Goal: Information Seeking & Learning: Learn about a topic

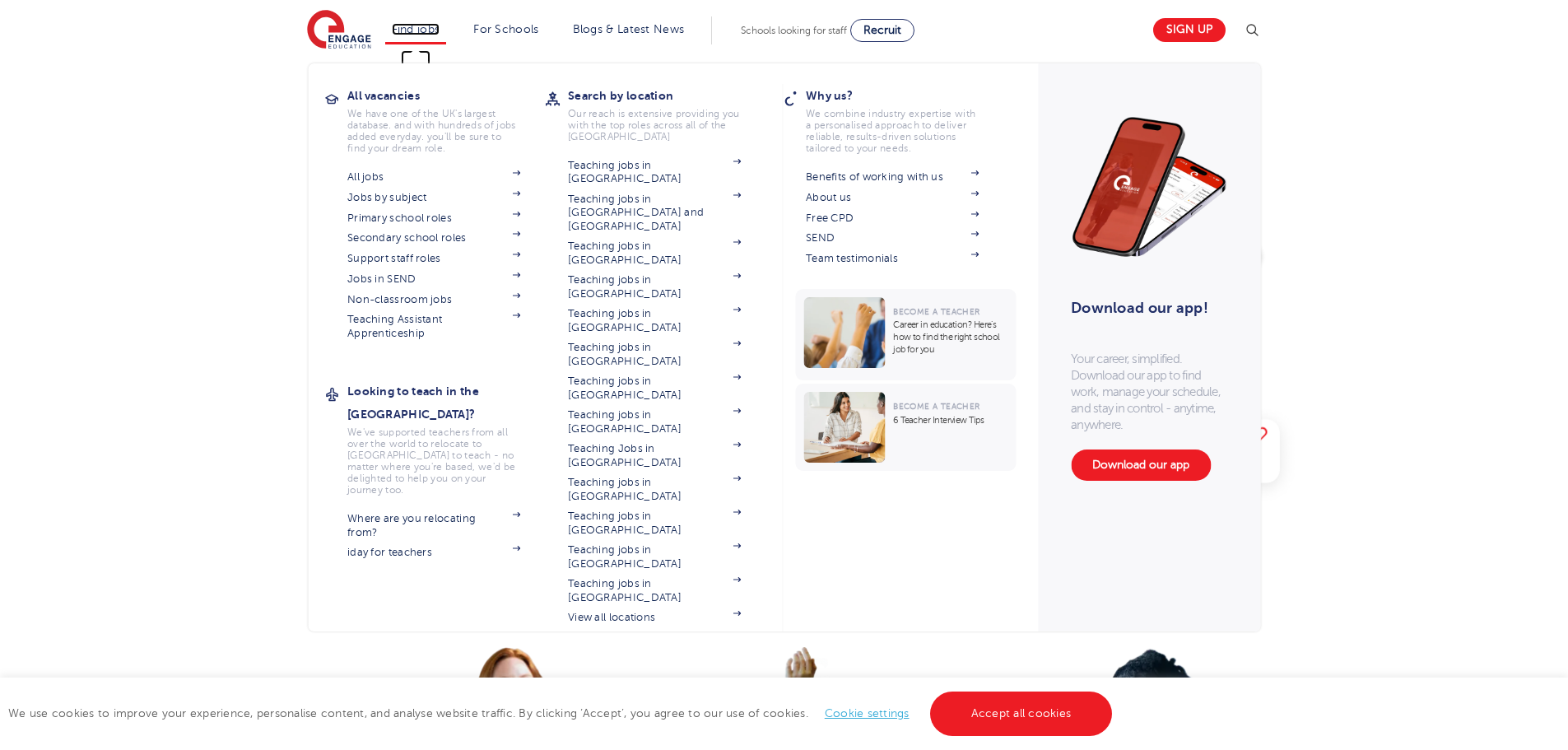
click at [417, 28] on link "Find jobs" at bounding box center [416, 29] width 49 height 12
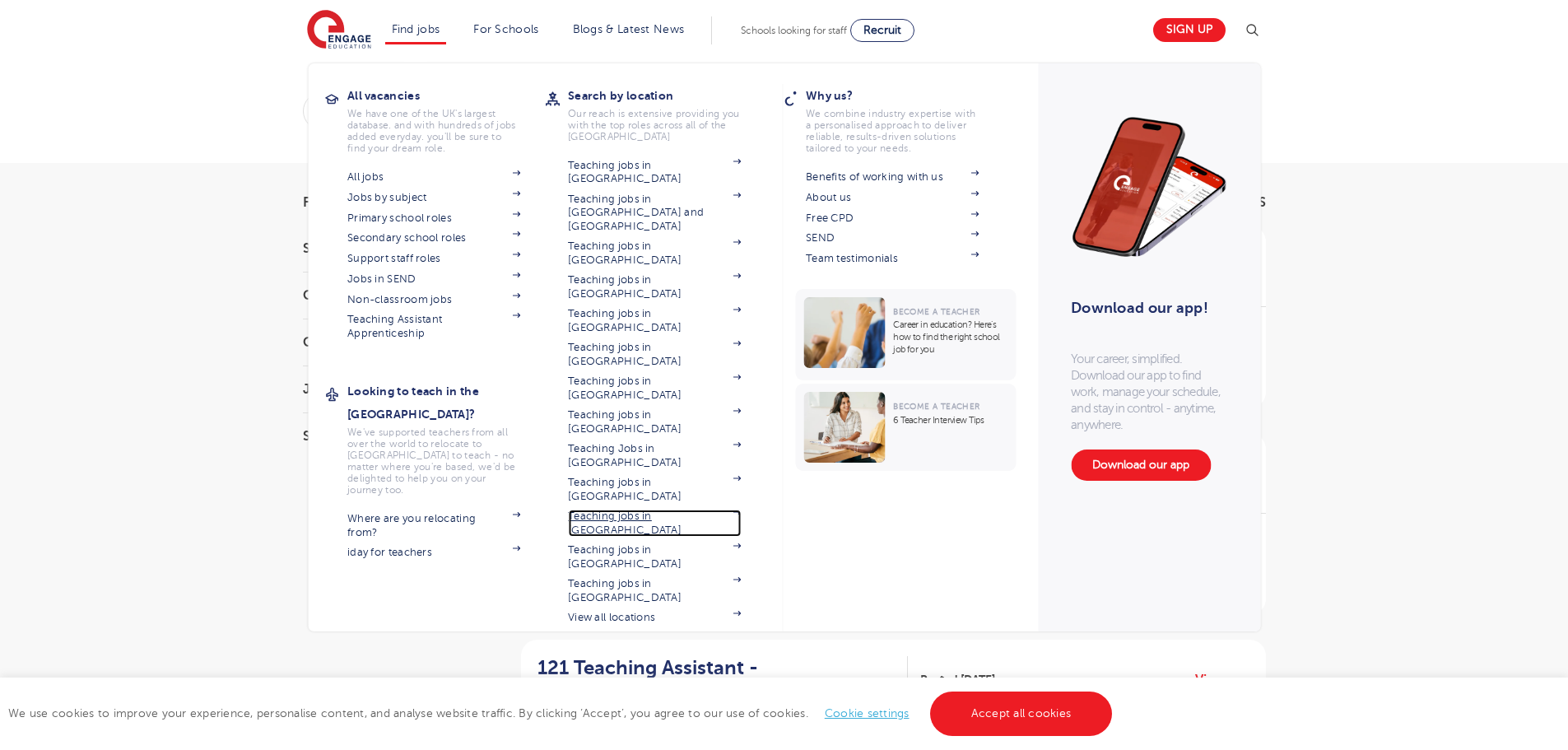
click at [668, 509] on link "Teaching jobs in [GEOGRAPHIC_DATA]" at bounding box center [654, 523] width 173 height 27
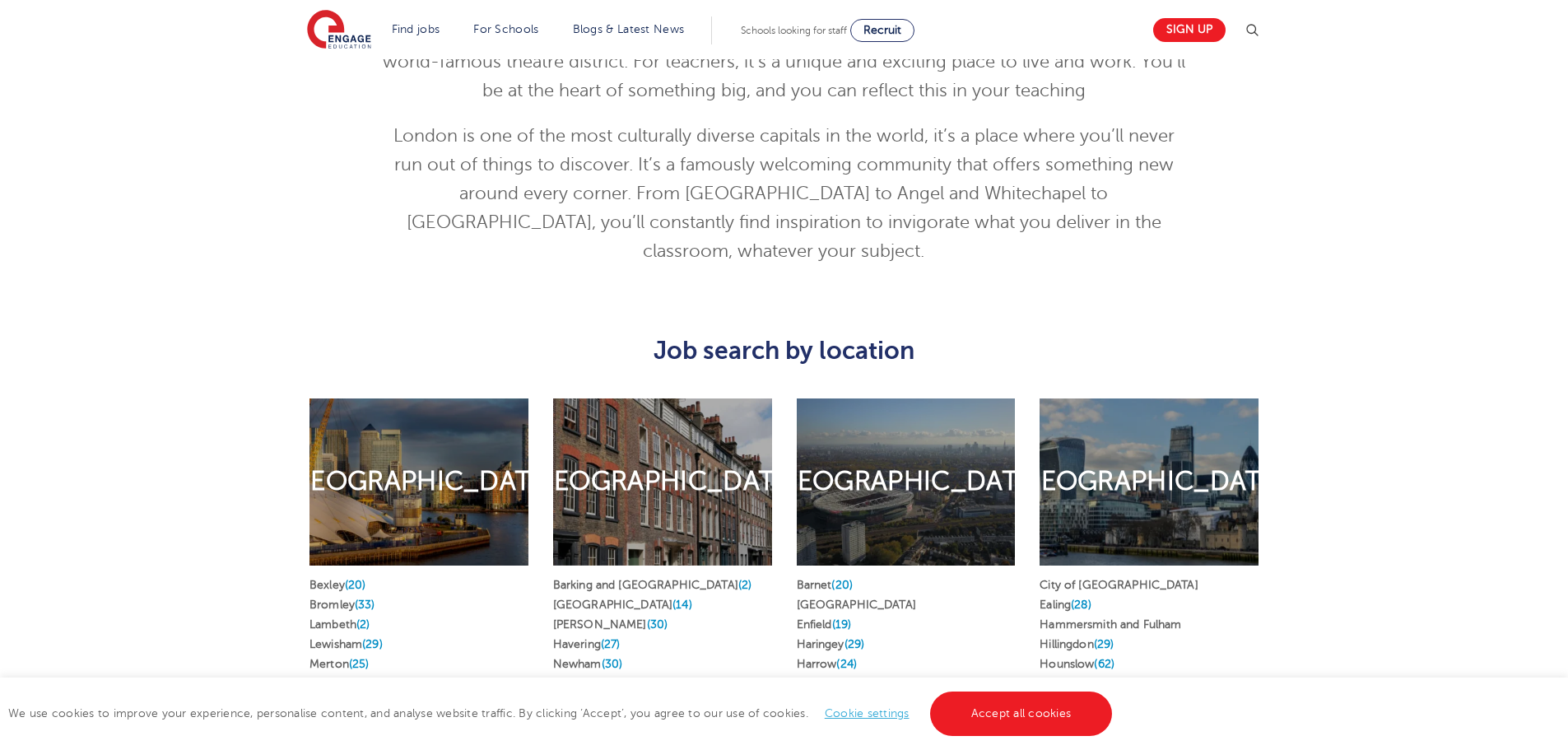
scroll to position [740, 0]
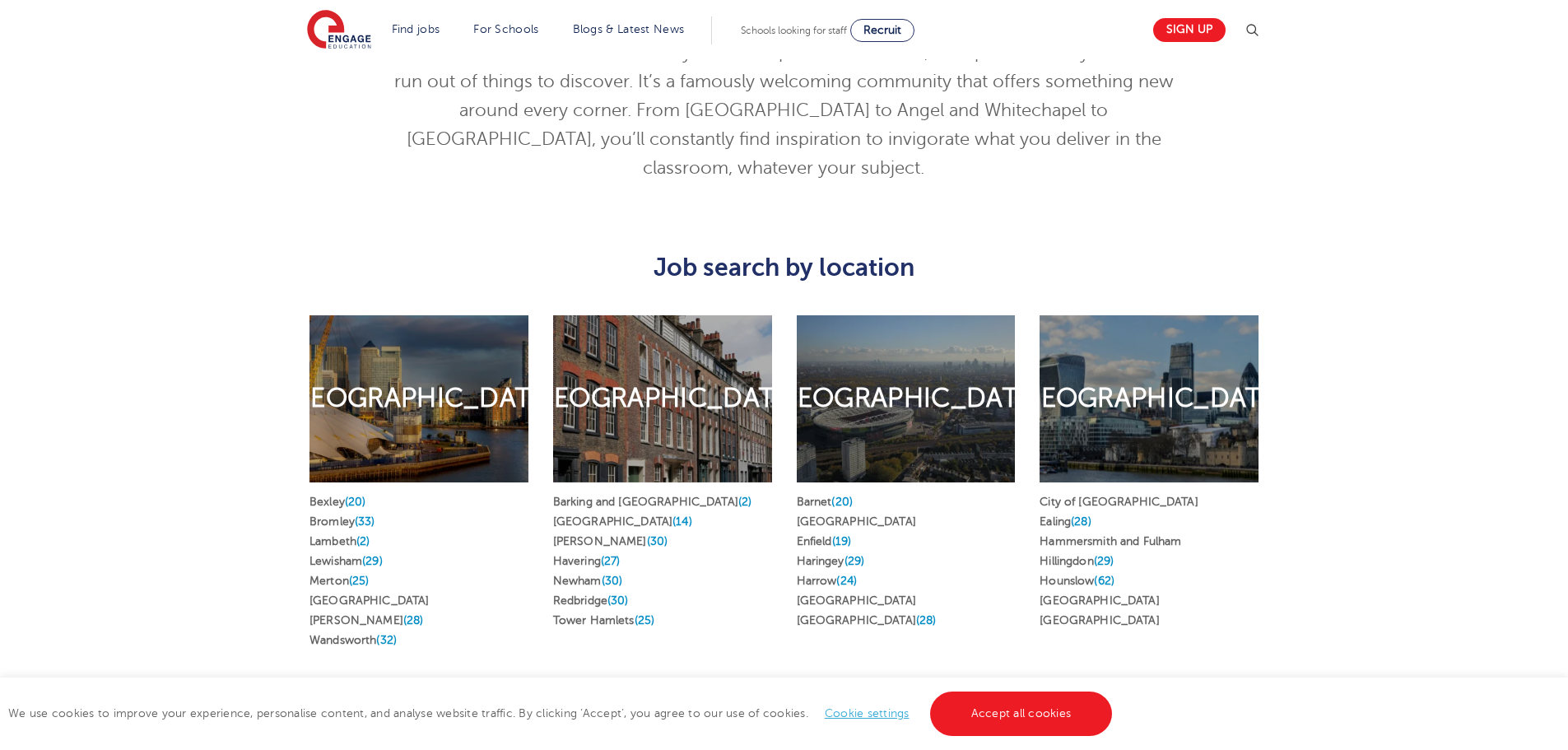
click at [853, 394] on h2 "[GEOGRAPHIC_DATA]" at bounding box center [905, 398] width 272 height 34
click at [828, 574] on link "Harrow (24)" at bounding box center [827, 580] width 60 height 12
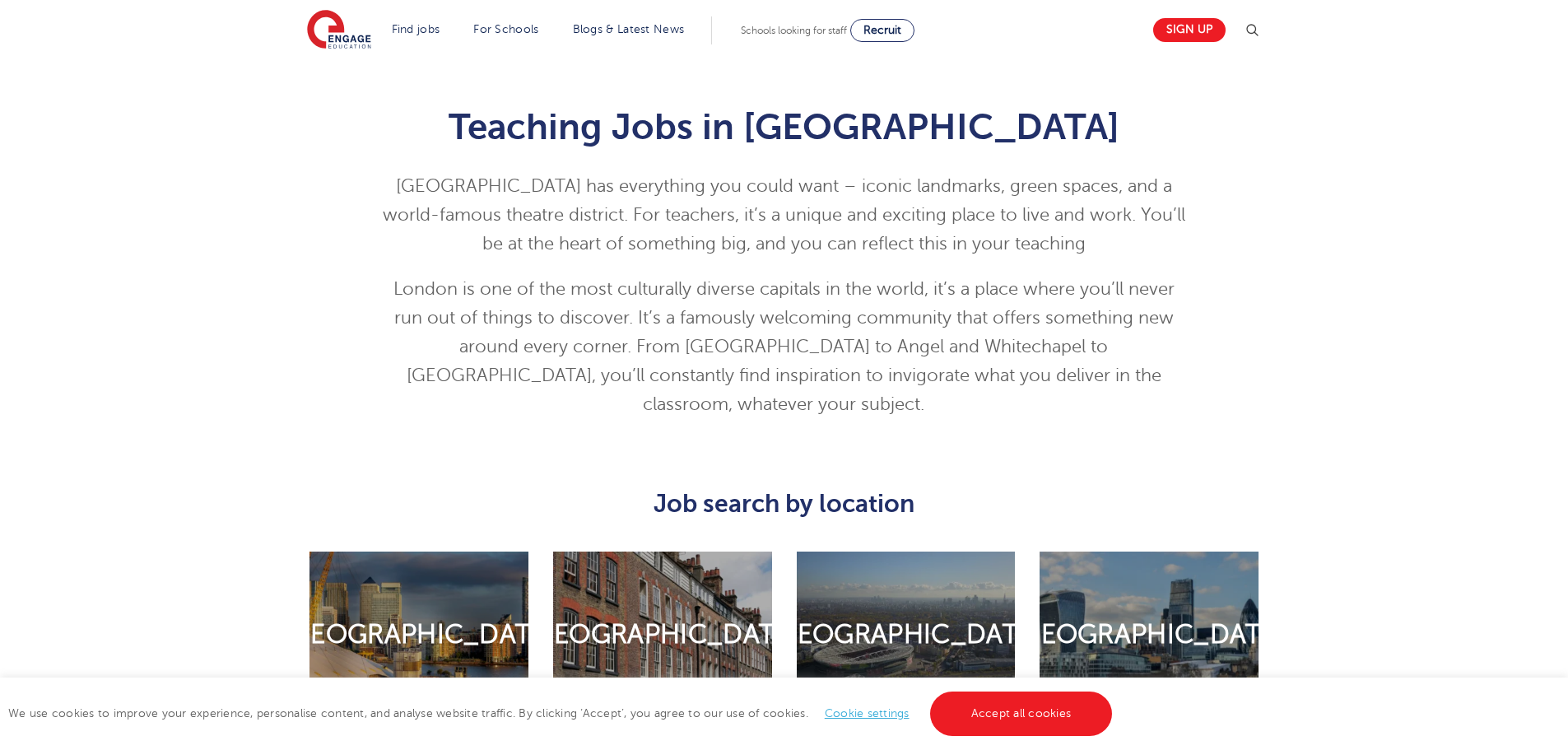
scroll to position [905, 0]
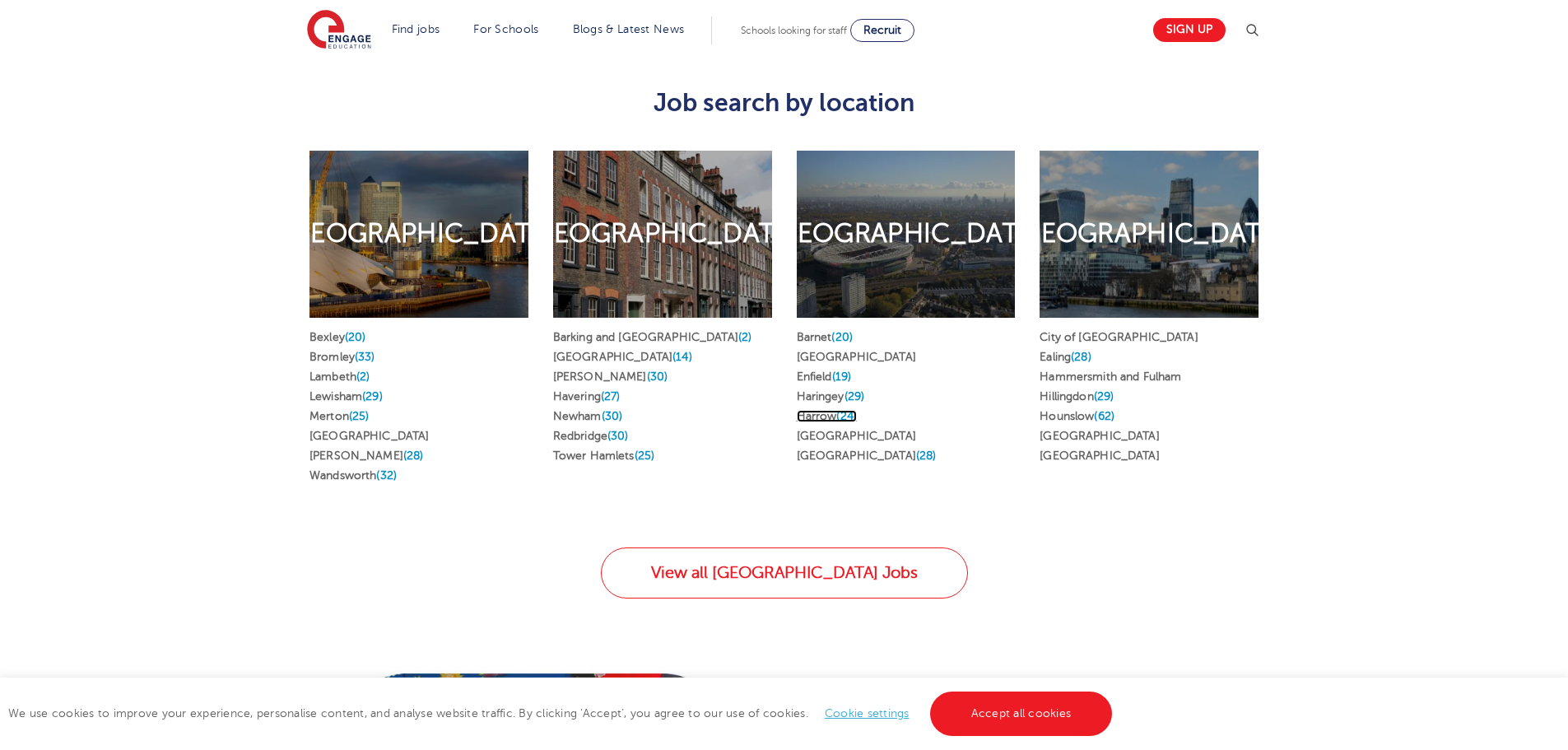
click at [821, 409] on link "Harrow (24)" at bounding box center [827, 416] width 60 height 12
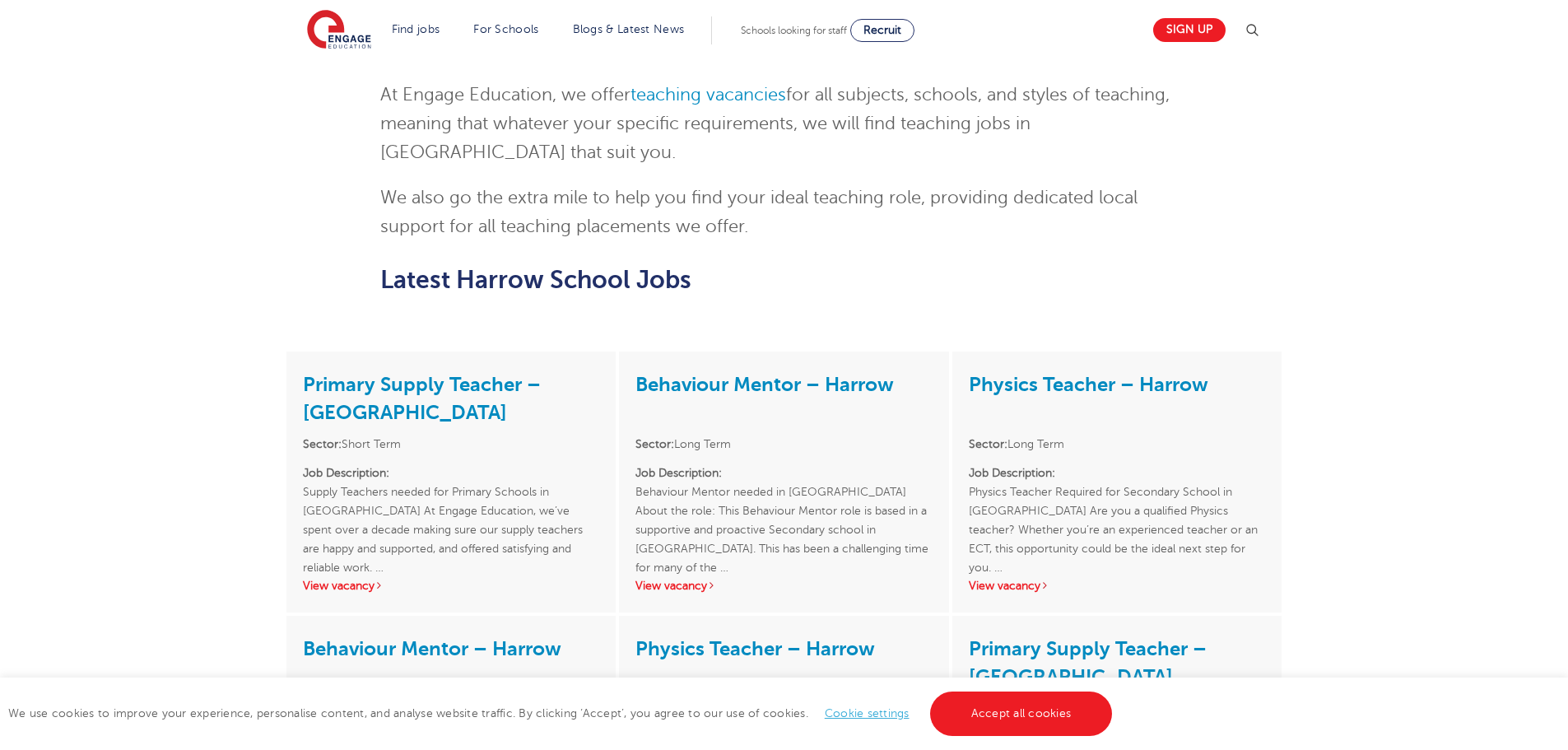
scroll to position [1152, 0]
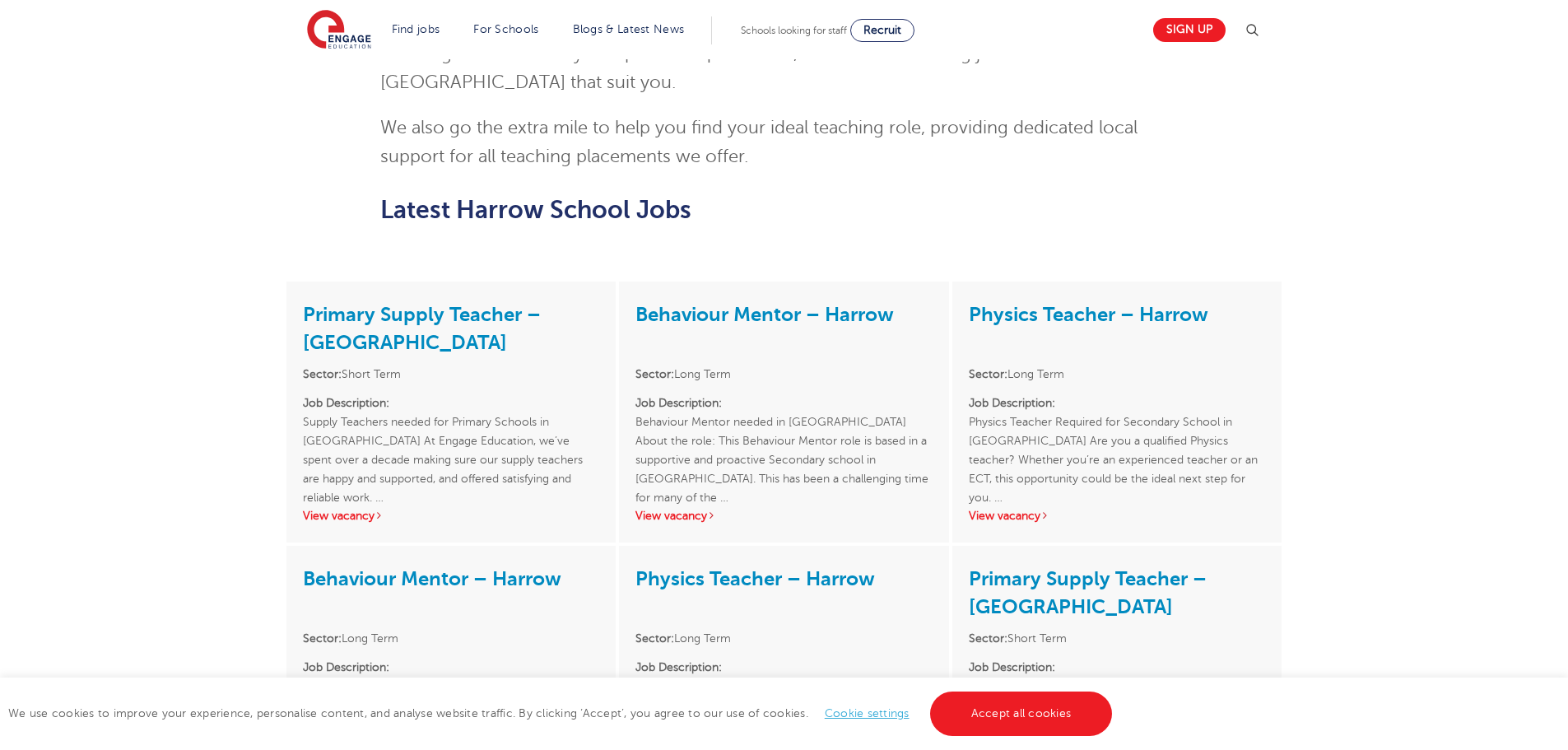
scroll to position [1481, 0]
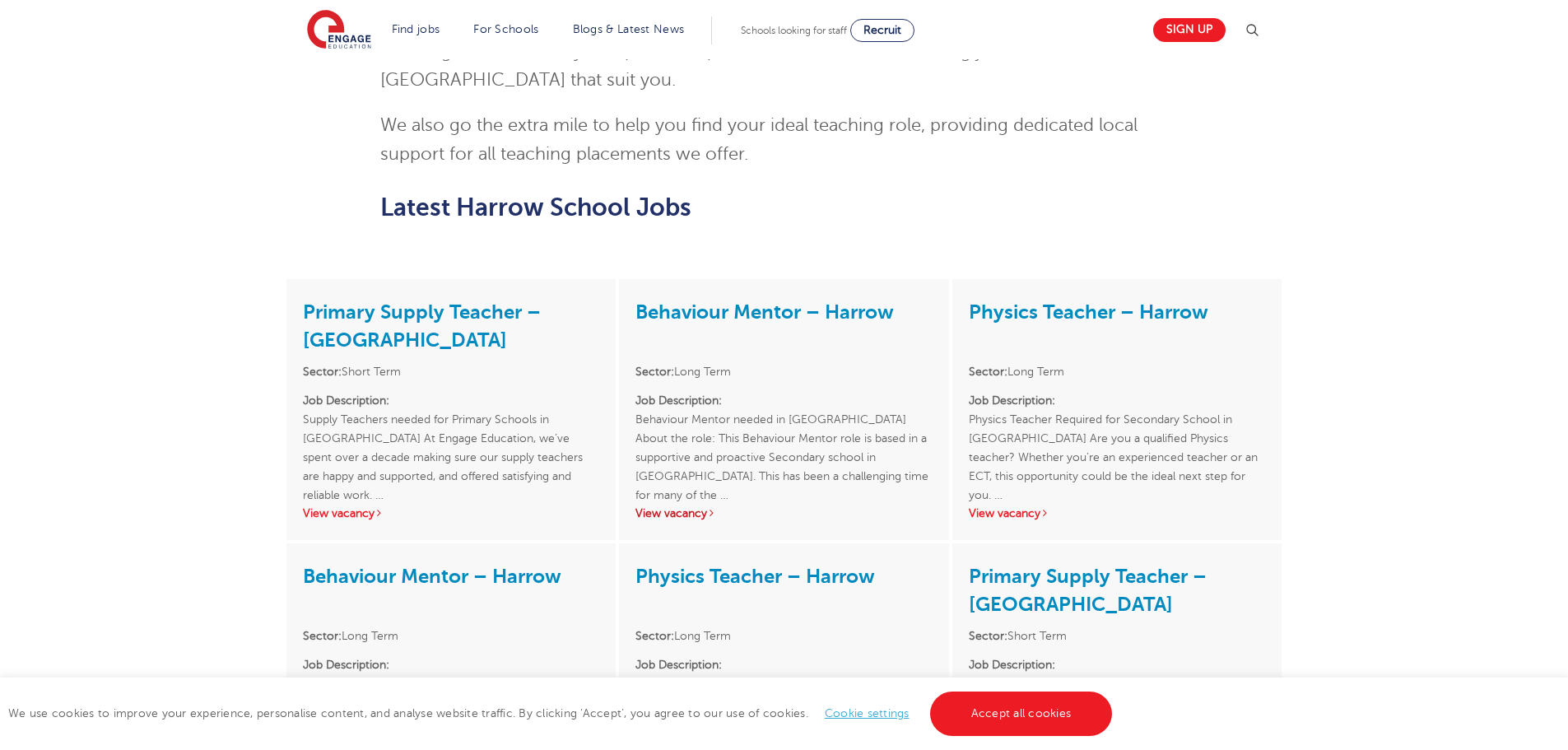
click at [697, 507] on link "View vacancy" at bounding box center [675, 513] width 81 height 12
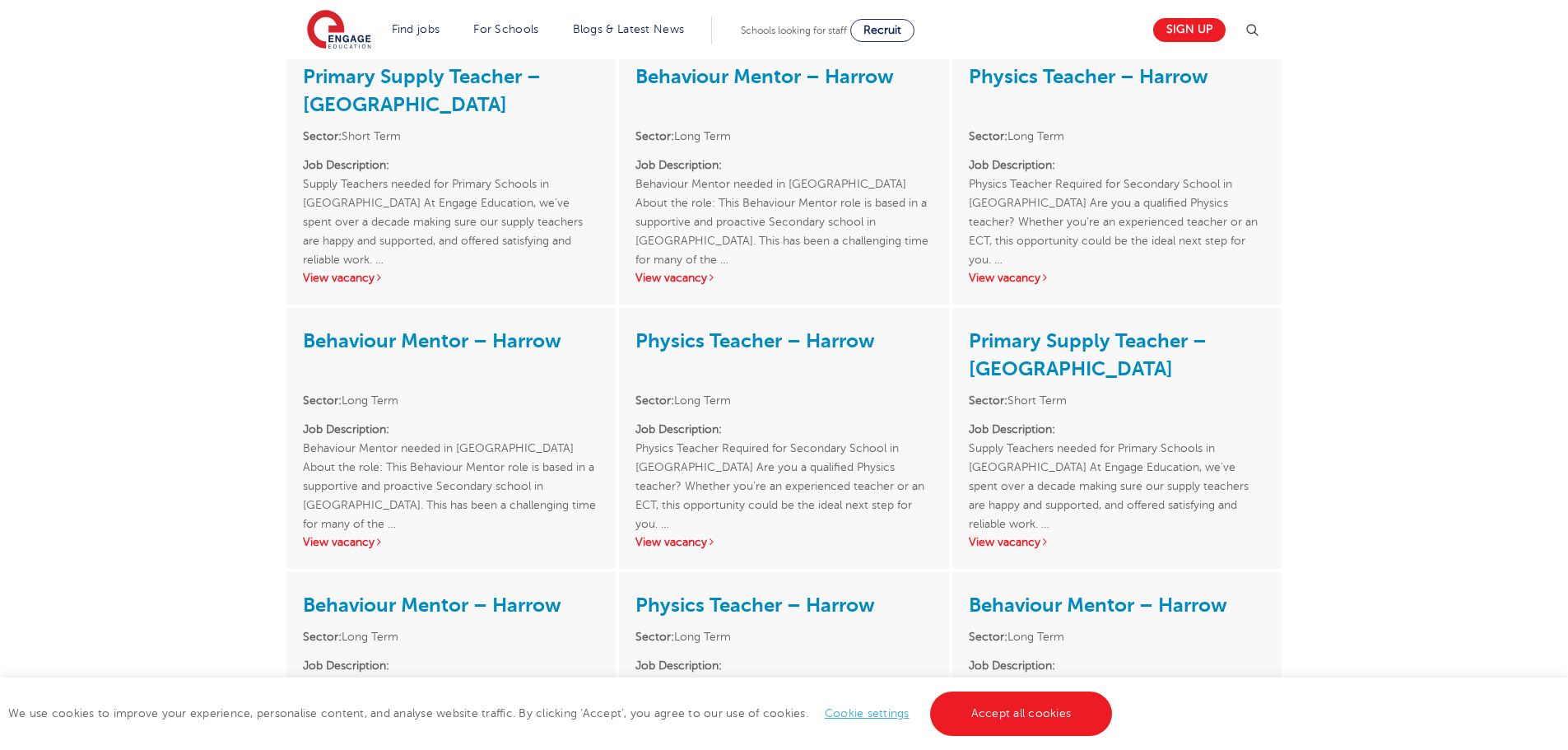
scroll to position [1728, 0]
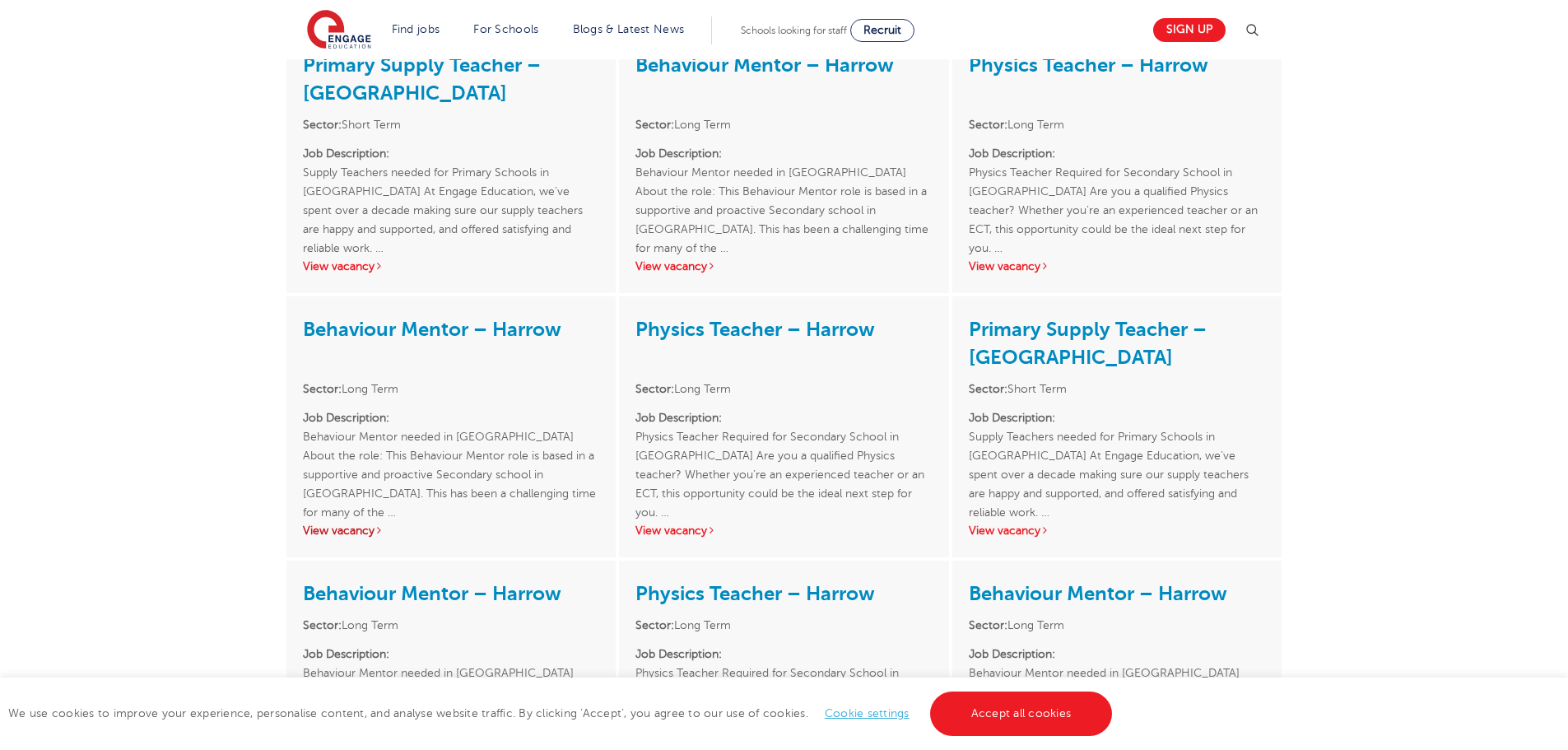
click at [355, 524] on link "View vacancy" at bounding box center [342, 531] width 81 height 12
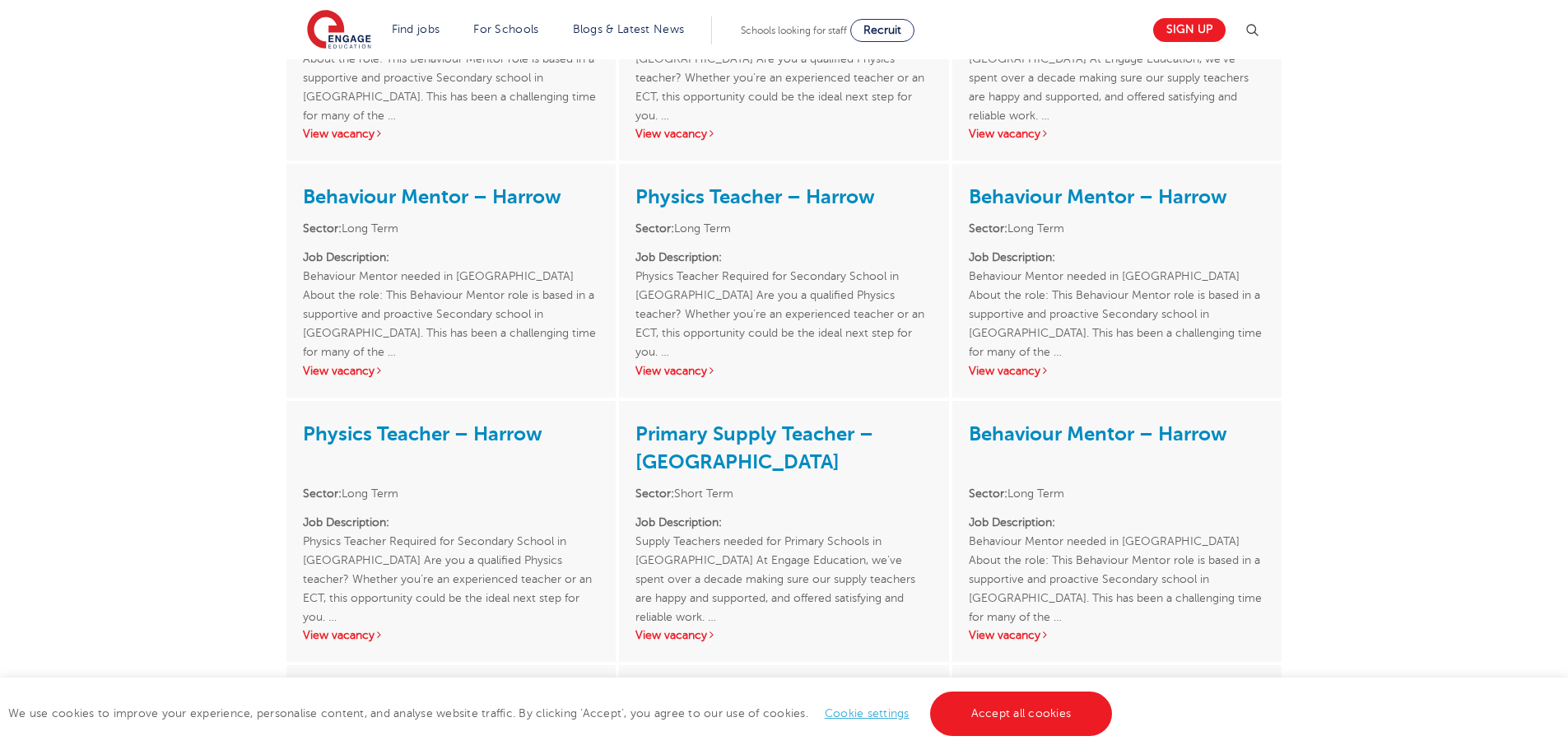
scroll to position [2139, 0]
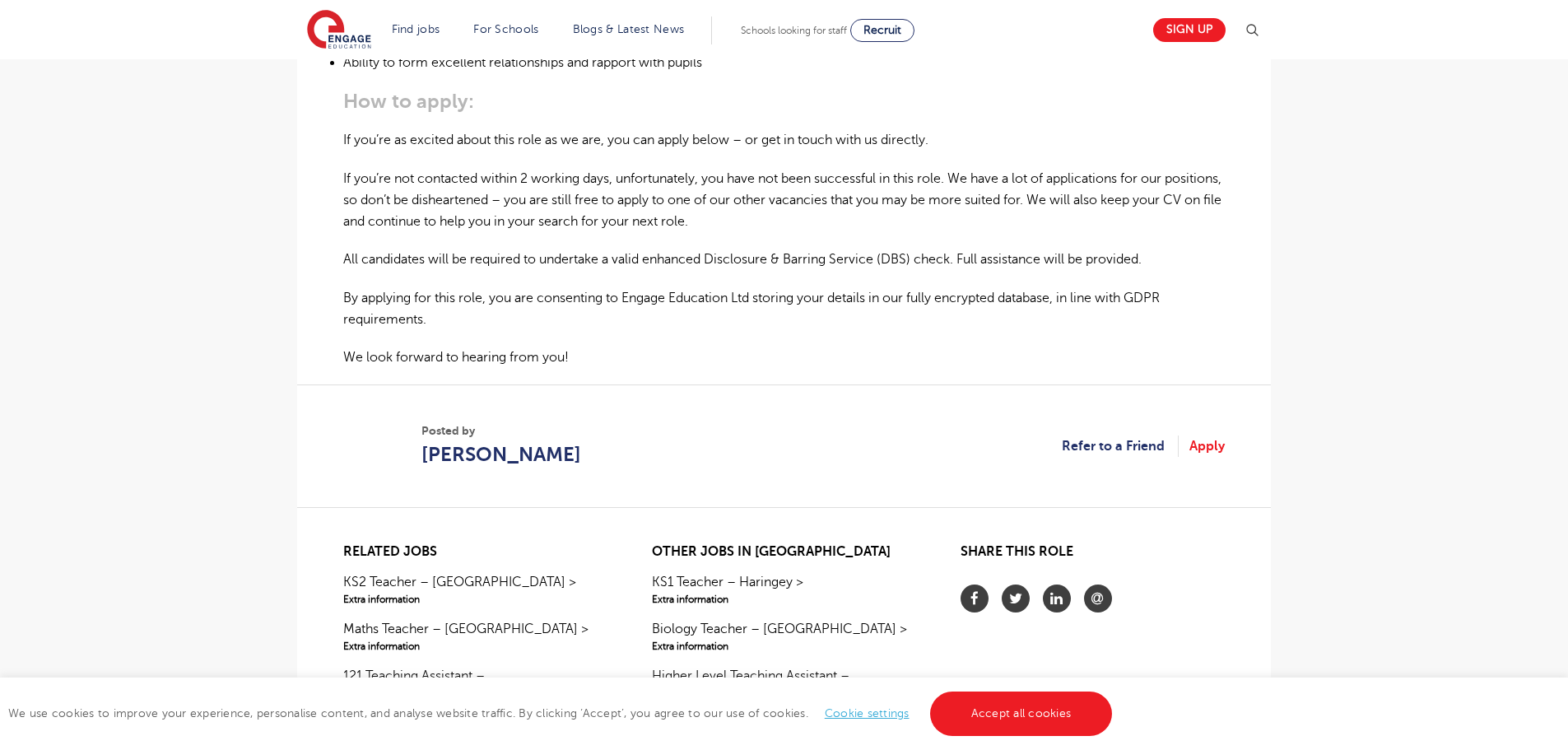
scroll to position [987, 0]
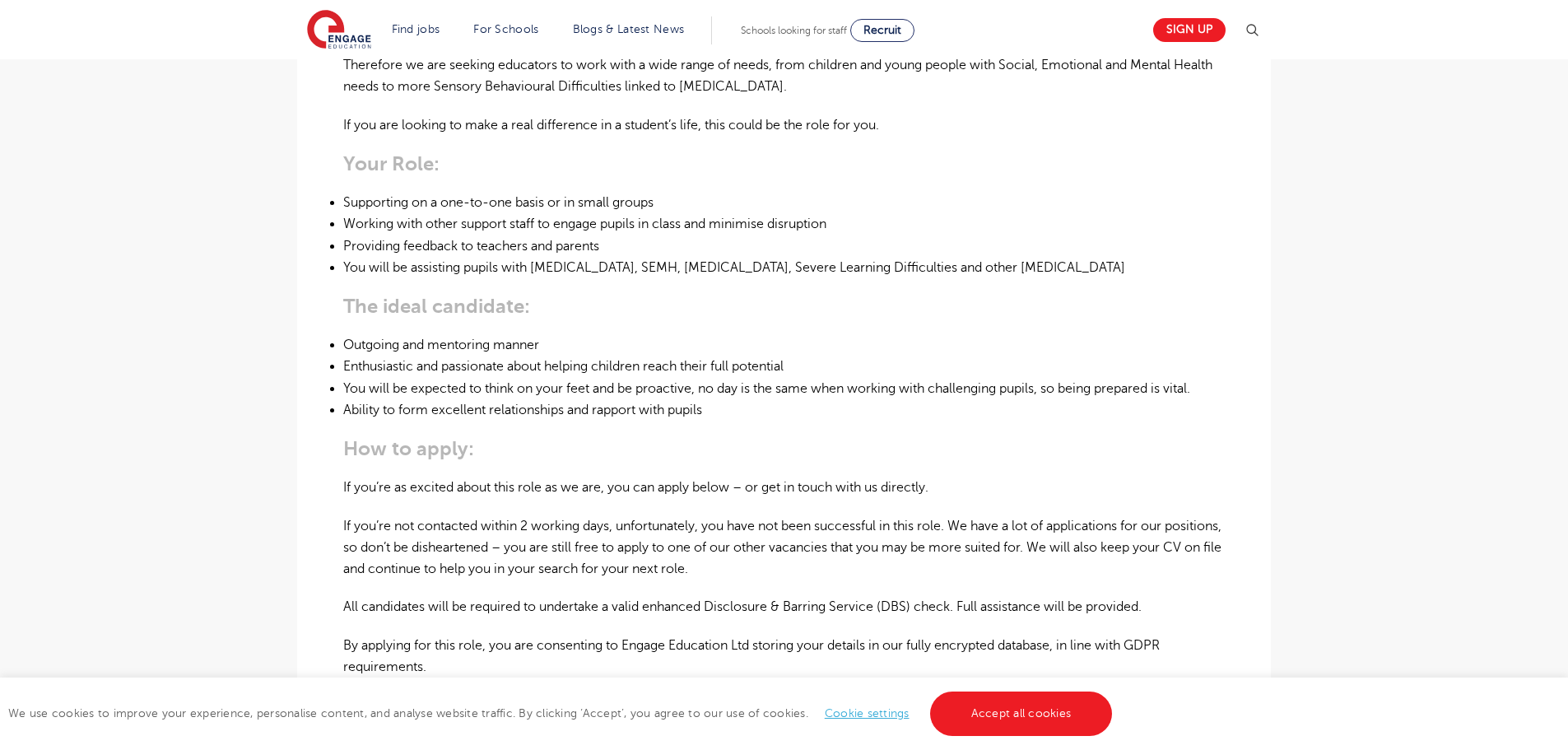
scroll to position [987, 0]
